Goal: Navigation & Orientation: Locate item on page

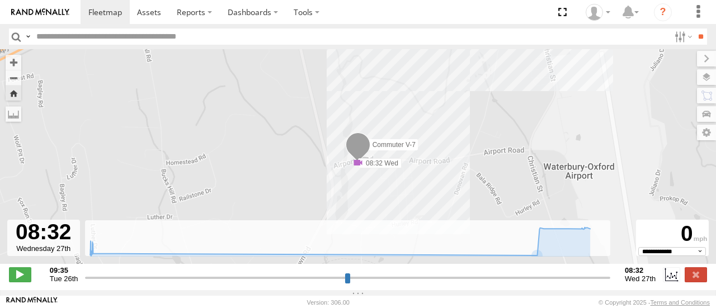
select select "**********"
click at [102, 8] on span at bounding box center [105, 12] width 34 height 11
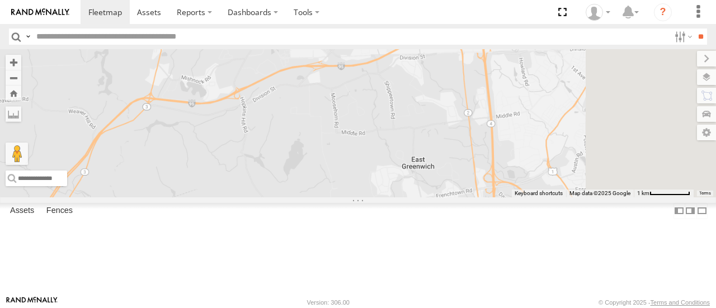
drag, startPoint x: 641, startPoint y: 126, endPoint x: 472, endPoint y: 205, distance: 186.1
click at [478, 194] on div "Commuter V-7 Commuter V-6" at bounding box center [358, 123] width 716 height 148
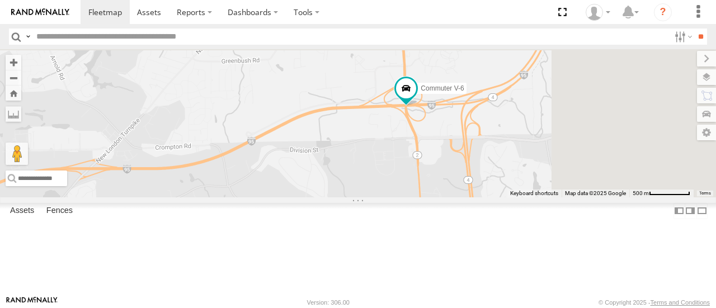
drag, startPoint x: 550, startPoint y: 156, endPoint x: 530, endPoint y: 180, distance: 31.4
click at [530, 180] on div "Commuter V-7 Commuter V-6" at bounding box center [358, 123] width 716 height 148
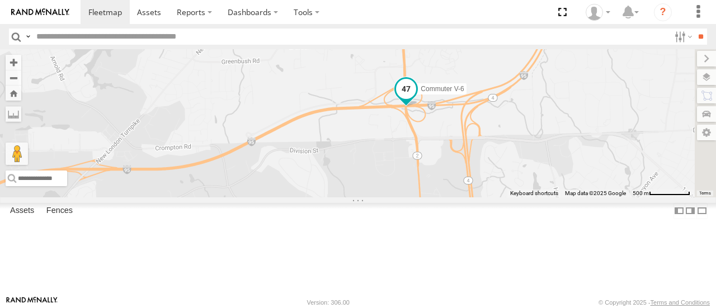
click at [463, 93] on span "Commuter V-6" at bounding box center [441, 90] width 43 height 8
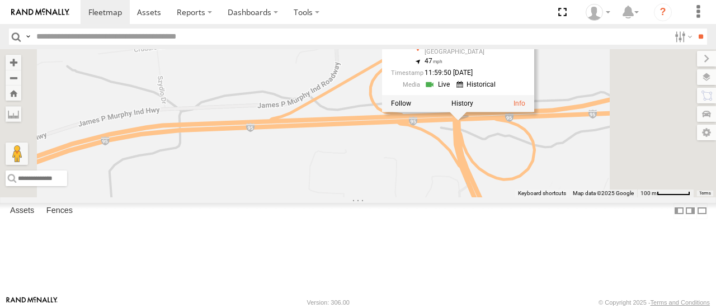
drag, startPoint x: 535, startPoint y: 179, endPoint x: 429, endPoint y: 300, distance: 160.5
click at [432, 297] on body at bounding box center [358, 154] width 716 height 308
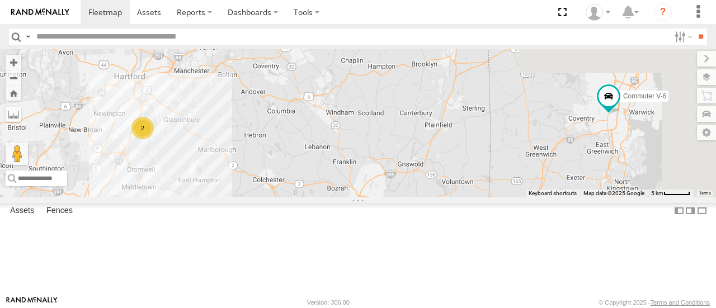
drag, startPoint x: 578, startPoint y: 168, endPoint x: 371, endPoint y: 174, distance: 206.9
click at [371, 174] on div "Commuter V-7 Commuter V-6 2" at bounding box center [358, 123] width 716 height 148
